Goal: Task Accomplishment & Management: Manage account settings

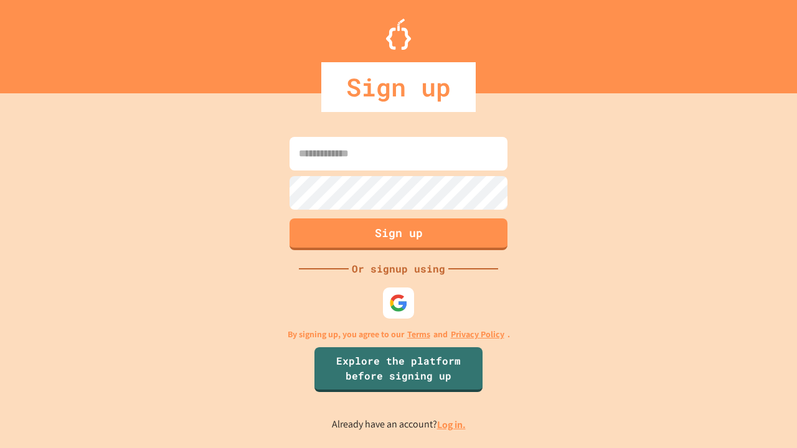
click at [452, 425] on link "Log in." at bounding box center [451, 424] width 29 height 13
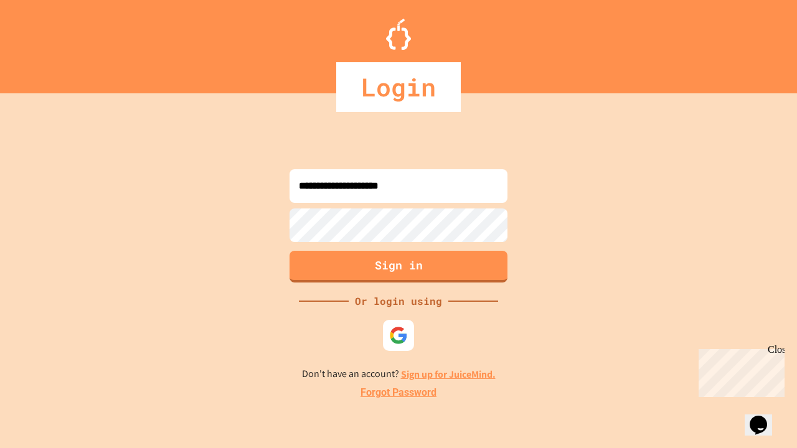
type input "**********"
